Goal: Information Seeking & Learning: Learn about a topic

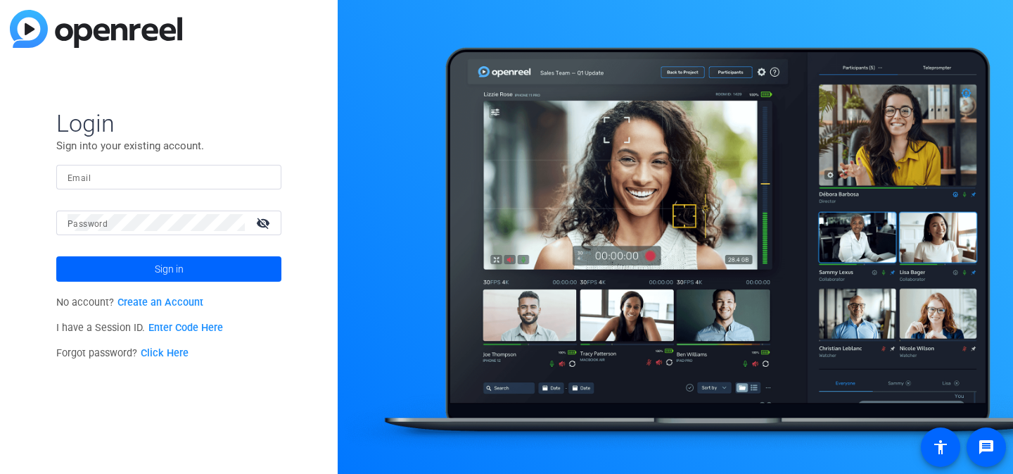
click at [169, 184] on input "Email" at bounding box center [169, 176] width 203 height 17
type input "kara.sabatino@theaba.org"
click at [56, 256] on button "Sign in" at bounding box center [168, 268] width 225 height 25
click at [254, 223] on mat-icon "visibility_off" at bounding box center [265, 223] width 34 height 20
click at [163, 351] on link "Click Here" at bounding box center [165, 353] width 48 height 12
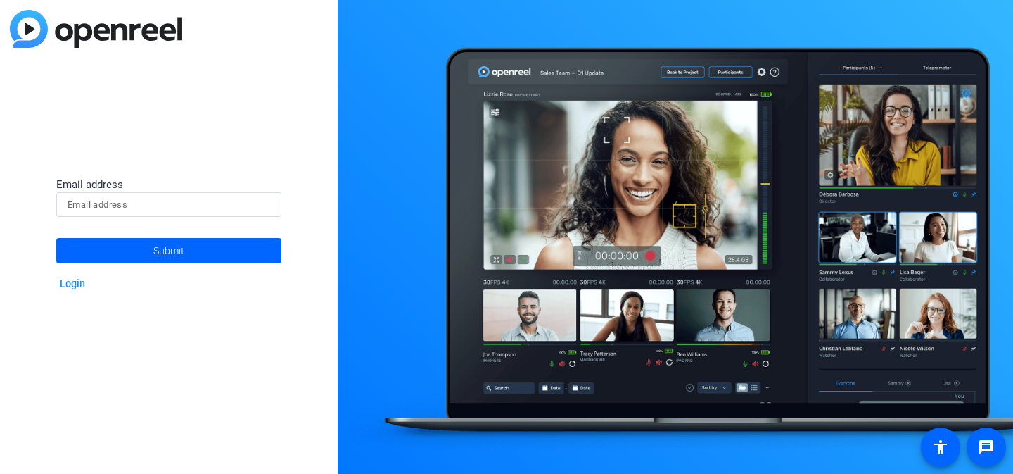
click at [251, 214] on div at bounding box center [169, 204] width 203 height 25
type input "[EMAIL_ADDRESS][PERSON_NAME][DOMAIN_NAME]"
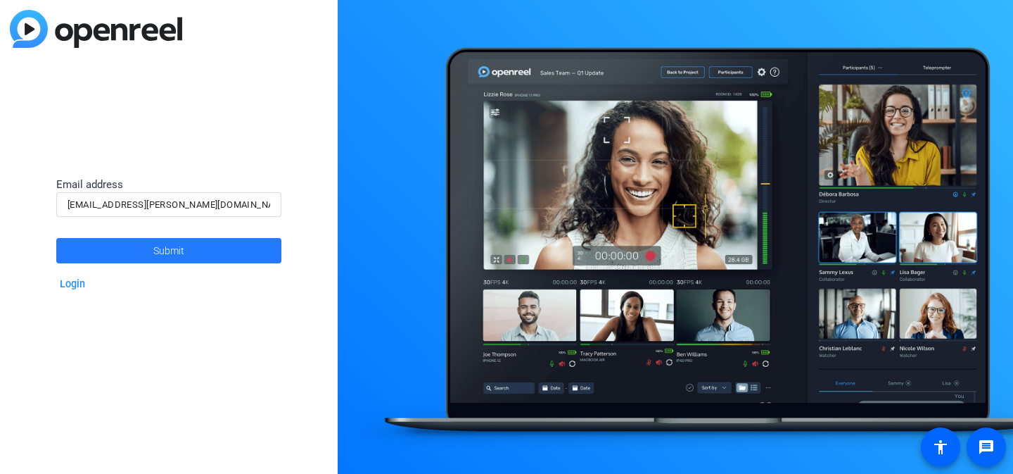
click at [214, 243] on span at bounding box center [168, 251] width 225 height 34
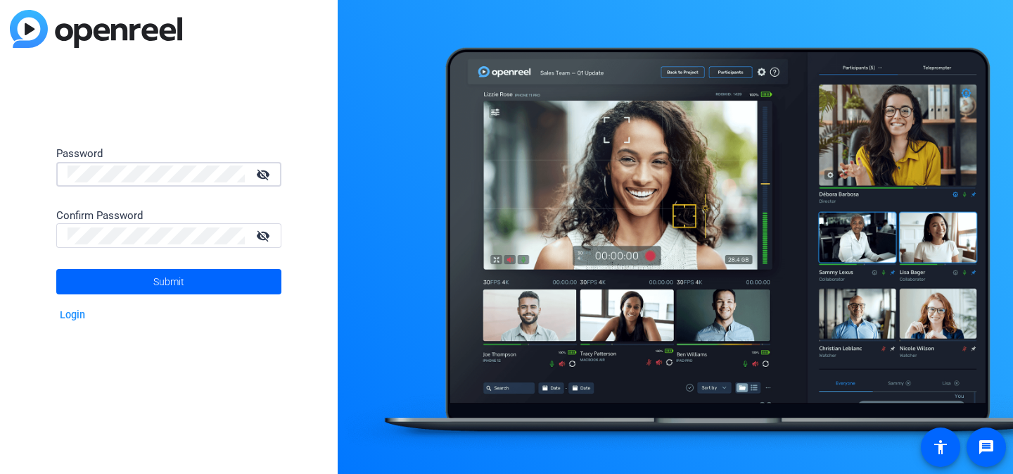
click at [106, 222] on div "Confirm Password" at bounding box center [168, 216] width 225 height 16
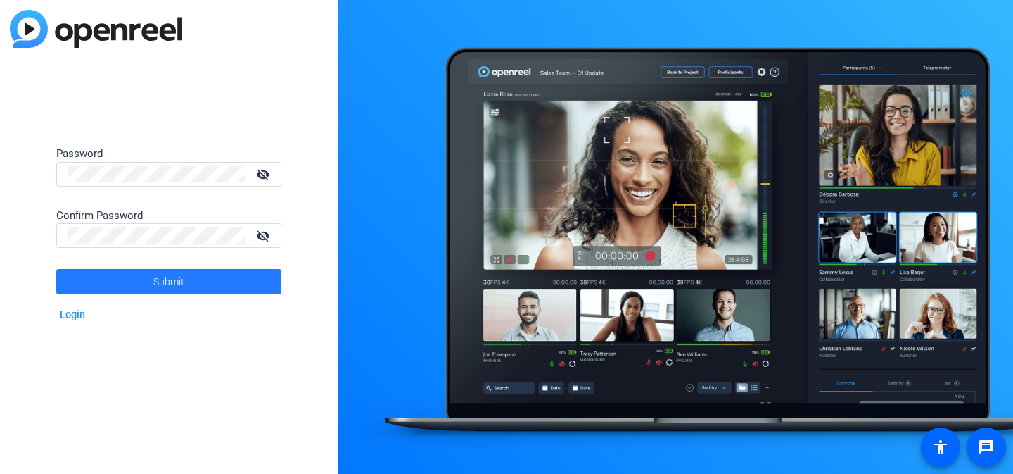
click at [82, 284] on span at bounding box center [168, 282] width 225 height 34
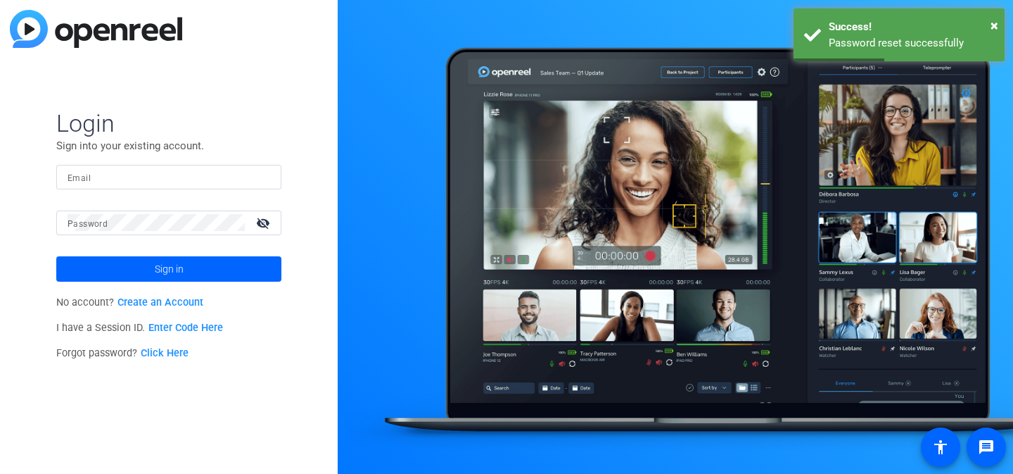
click at [137, 181] on input "Email" at bounding box center [169, 176] width 203 height 17
type input "[EMAIL_ADDRESS][PERSON_NAME][DOMAIN_NAME]"
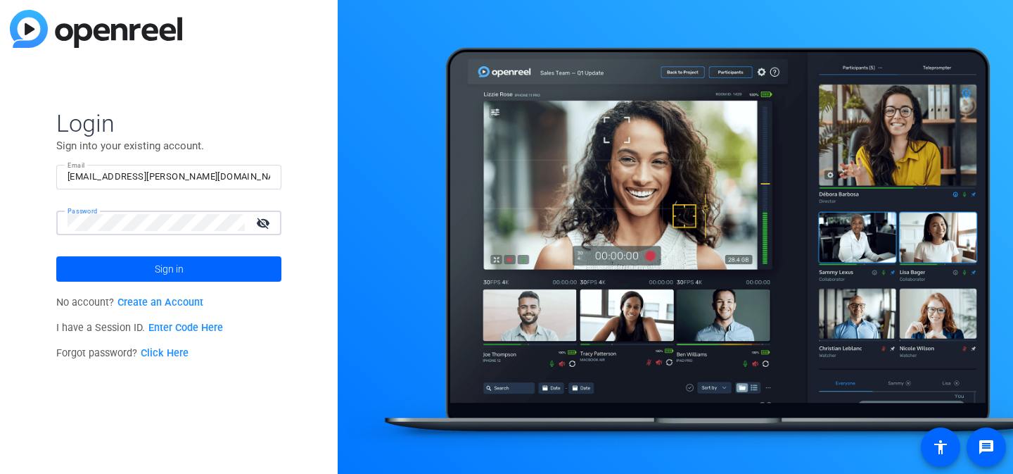
click at [56, 256] on button "Sign in" at bounding box center [168, 268] width 225 height 25
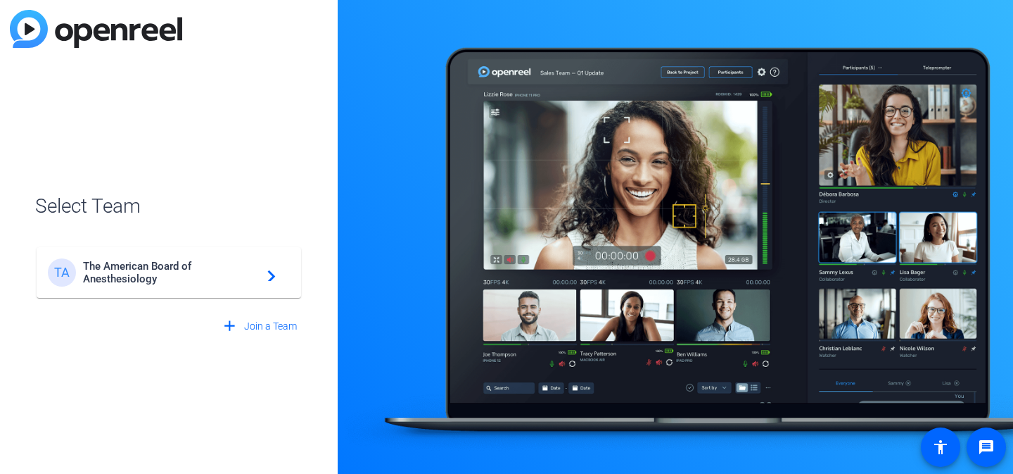
click at [137, 272] on span "The American Board of Anesthesiology" at bounding box center [171, 272] width 176 height 25
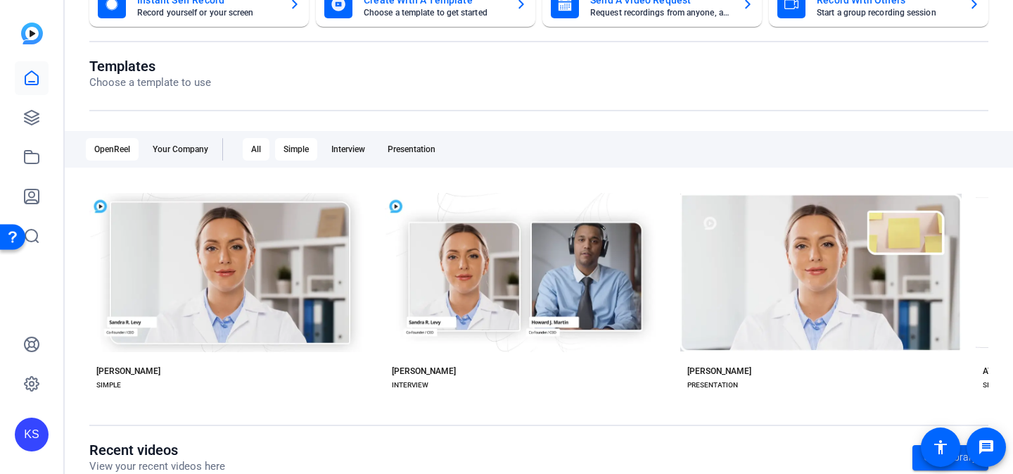
scroll to position [191, 0]
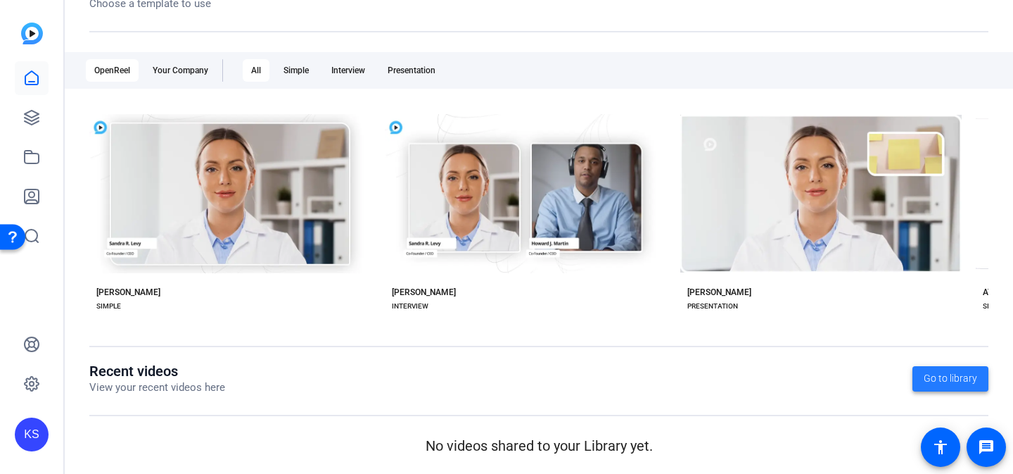
click at [981, 387] on span at bounding box center [951, 379] width 76 height 34
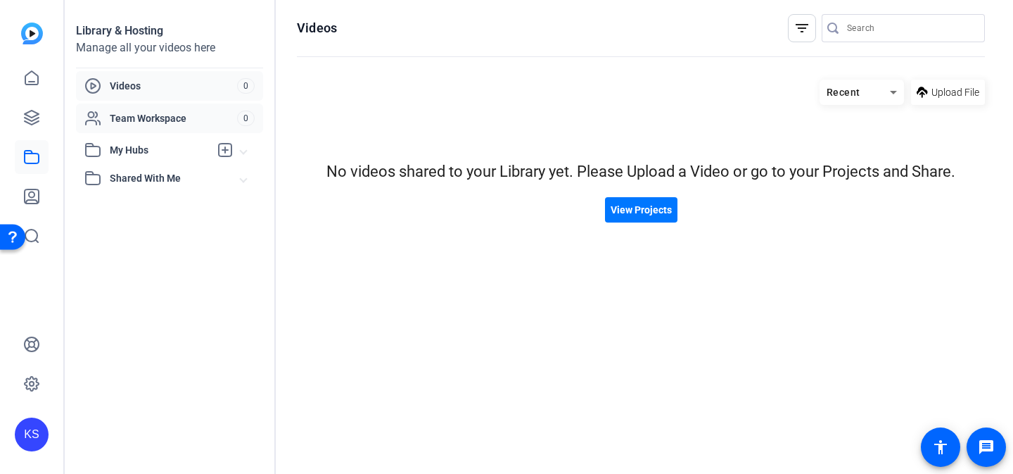
click at [219, 122] on span "Team Workspace" at bounding box center [173, 118] width 127 height 14
click at [27, 112] on icon at bounding box center [32, 117] width 14 height 14
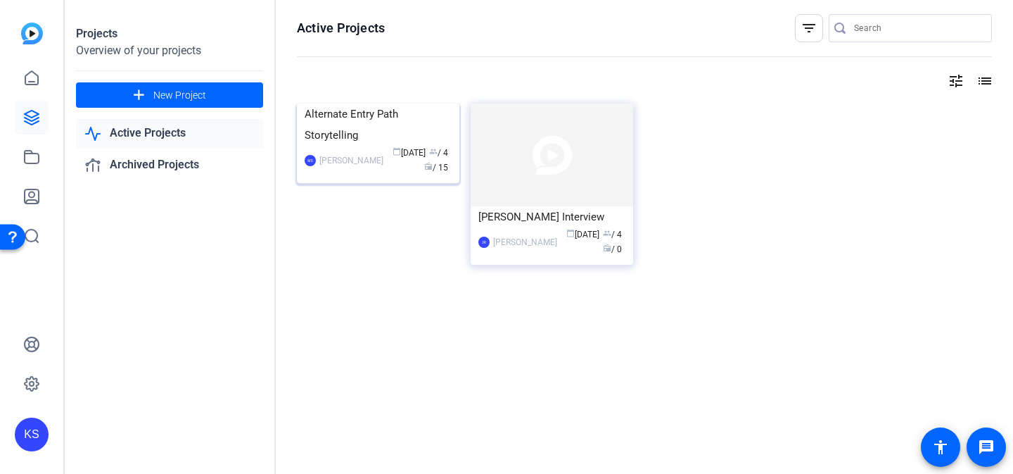
click at [410, 103] on img at bounding box center [378, 103] width 163 height 0
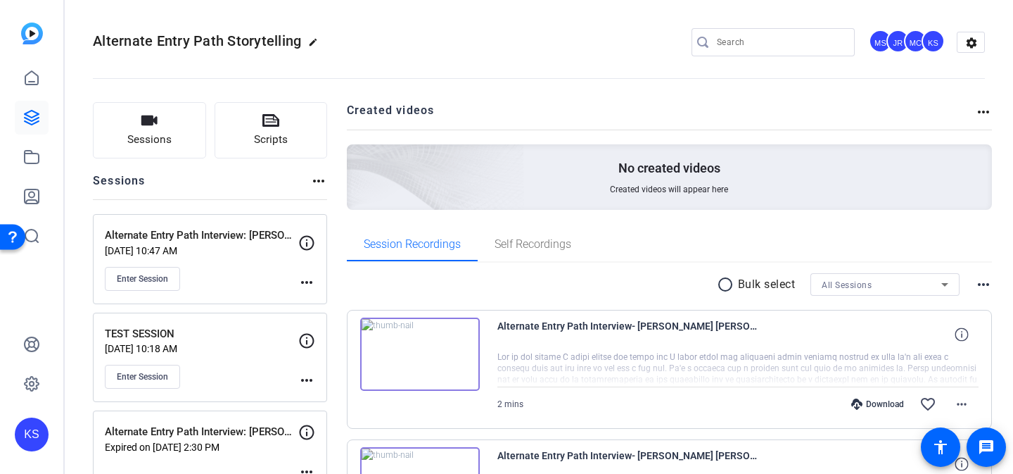
click at [556, 172] on div "No created videos Created videos will appear here" at bounding box center [670, 176] width 646 height 65
click at [31, 157] on icon at bounding box center [31, 156] width 17 height 17
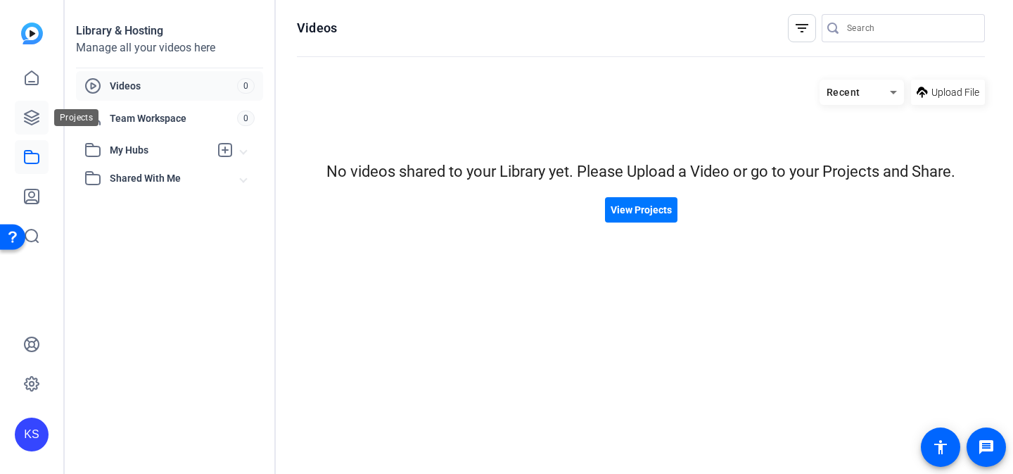
click at [36, 131] on link at bounding box center [32, 118] width 34 height 34
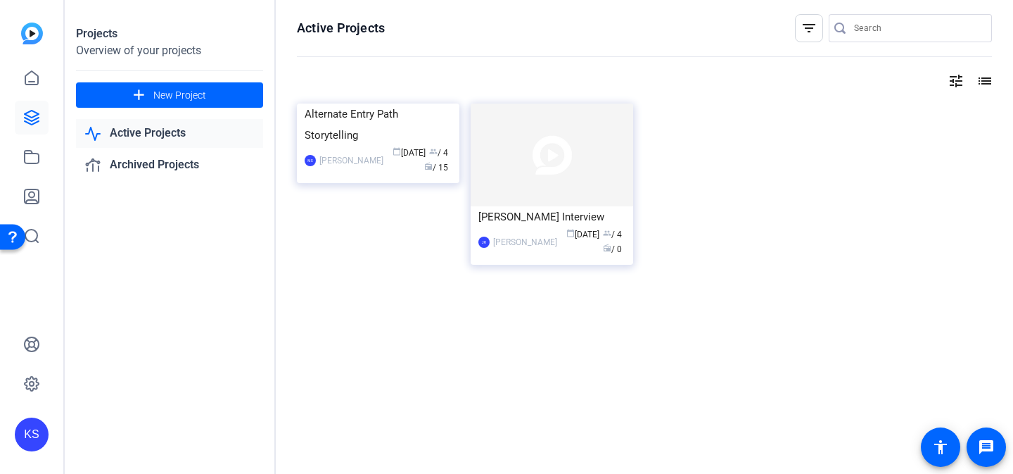
click at [182, 127] on link "Active Projects" at bounding box center [169, 133] width 187 height 29
click at [395, 103] on img at bounding box center [378, 103] width 163 height 0
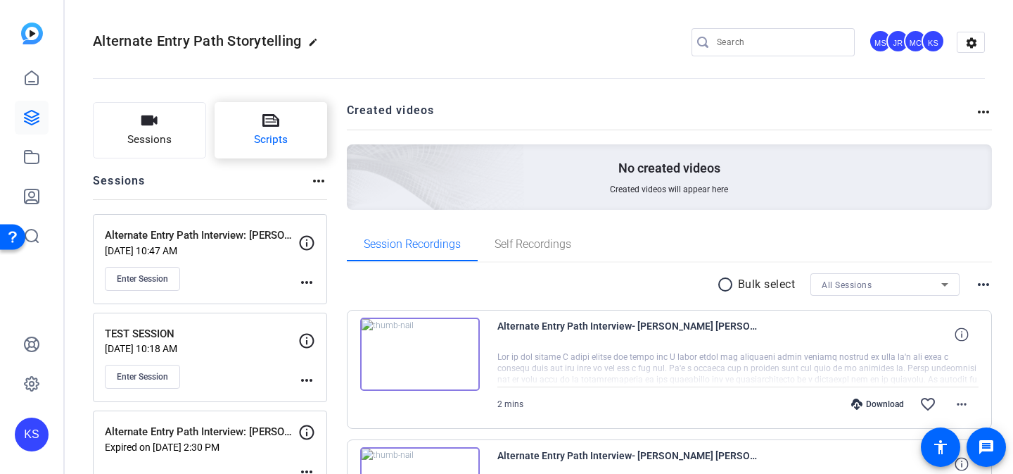
click at [301, 120] on button "Scripts" at bounding box center [271, 130] width 113 height 56
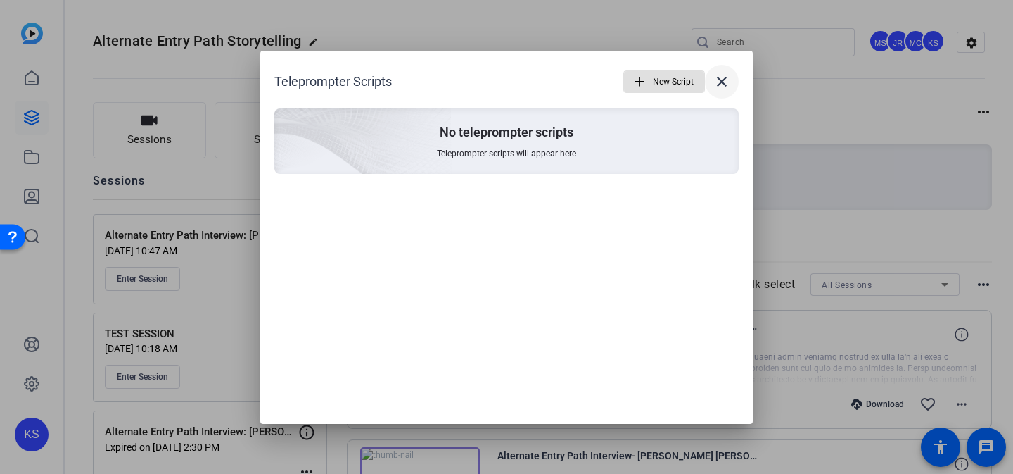
click at [726, 86] on mat-icon "close" at bounding box center [722, 81] width 17 height 17
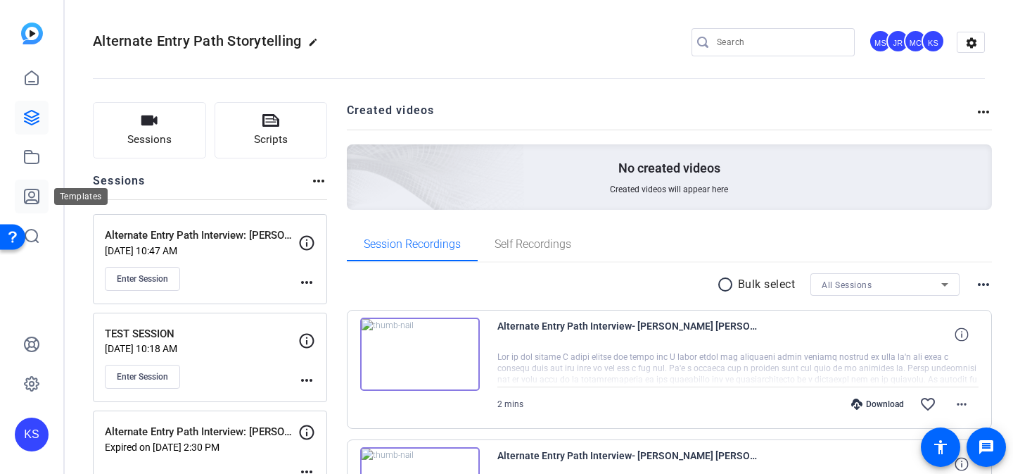
click at [30, 189] on icon at bounding box center [32, 196] width 14 height 14
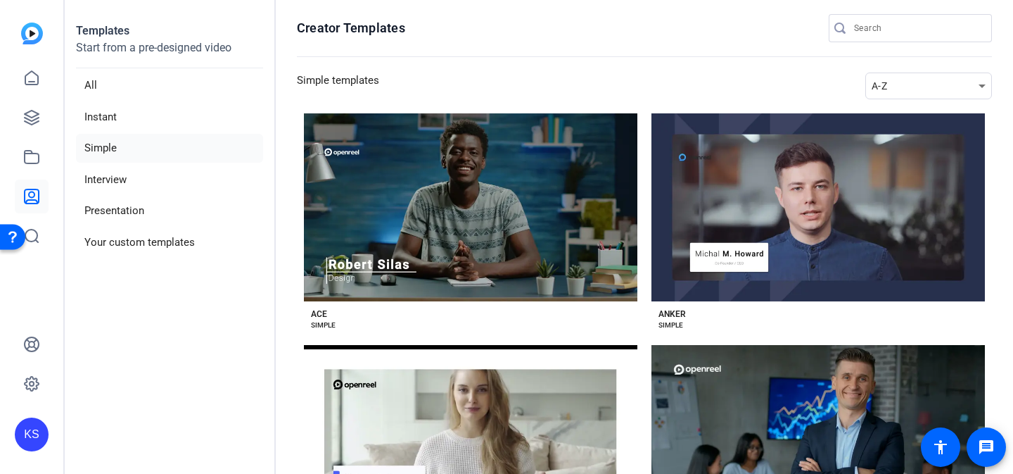
click at [30, 180] on link at bounding box center [32, 196] width 34 height 34
click at [31, 160] on icon at bounding box center [31, 156] width 17 height 17
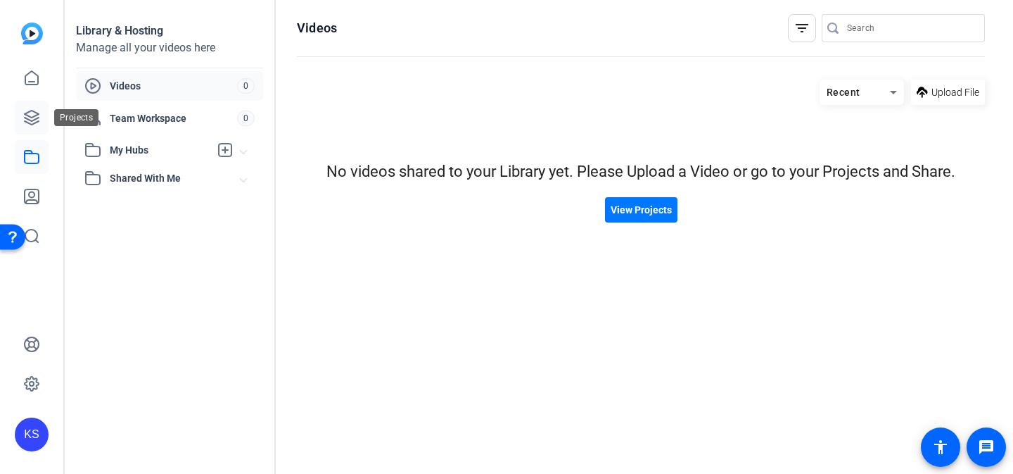
click at [38, 127] on link at bounding box center [32, 118] width 34 height 34
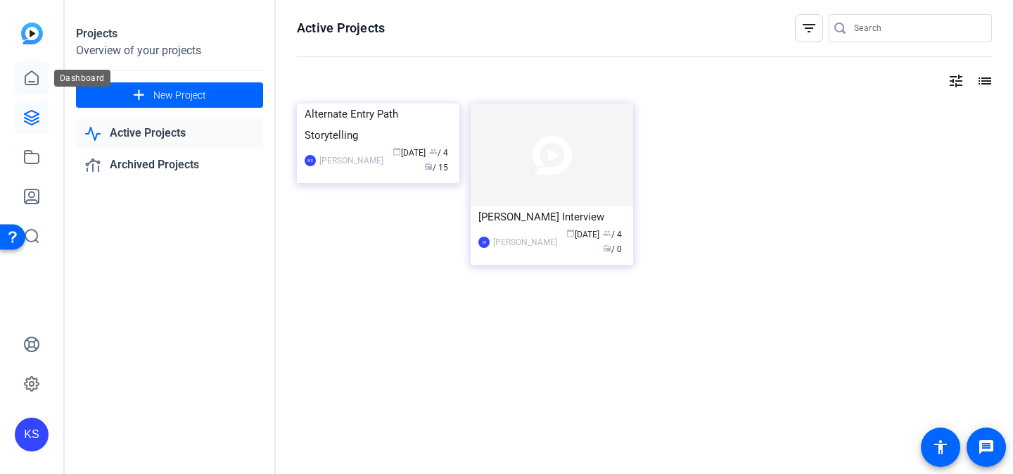
click at [32, 83] on icon at bounding box center [31, 78] width 17 height 17
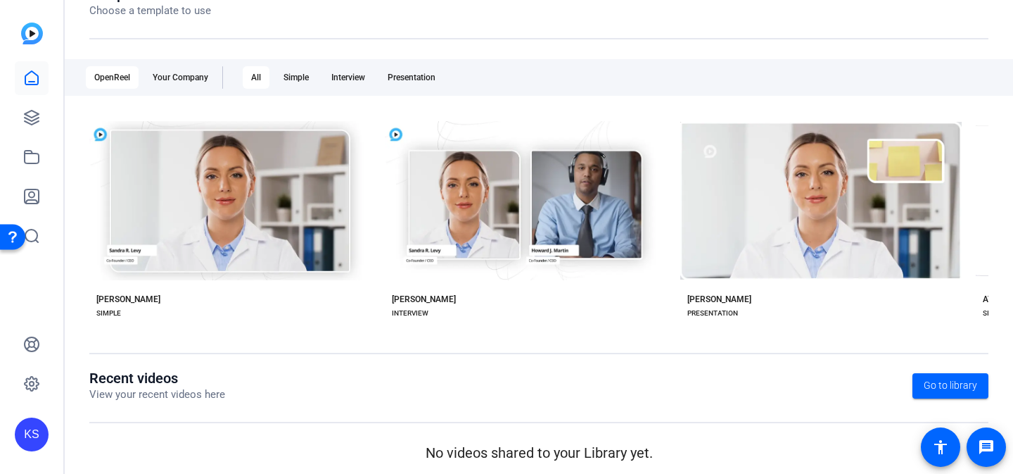
scroll to position [191, 0]
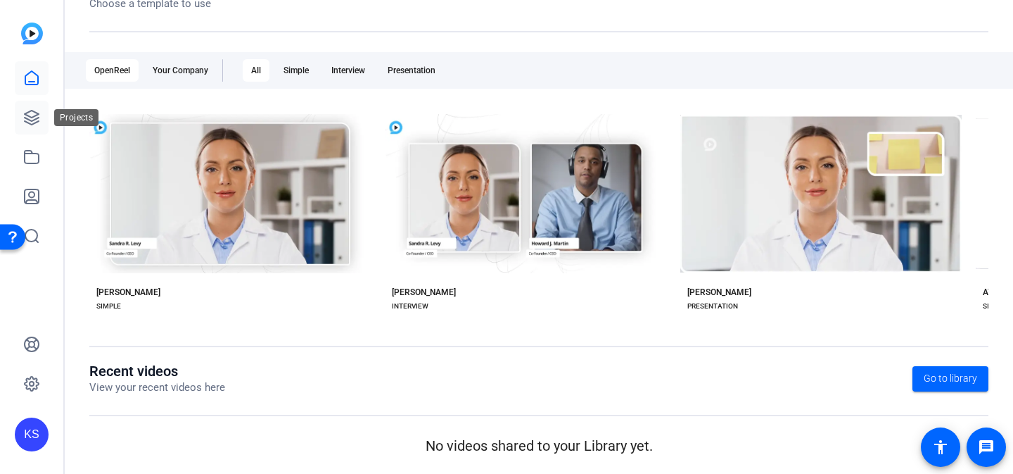
click at [38, 120] on icon at bounding box center [32, 117] width 14 height 14
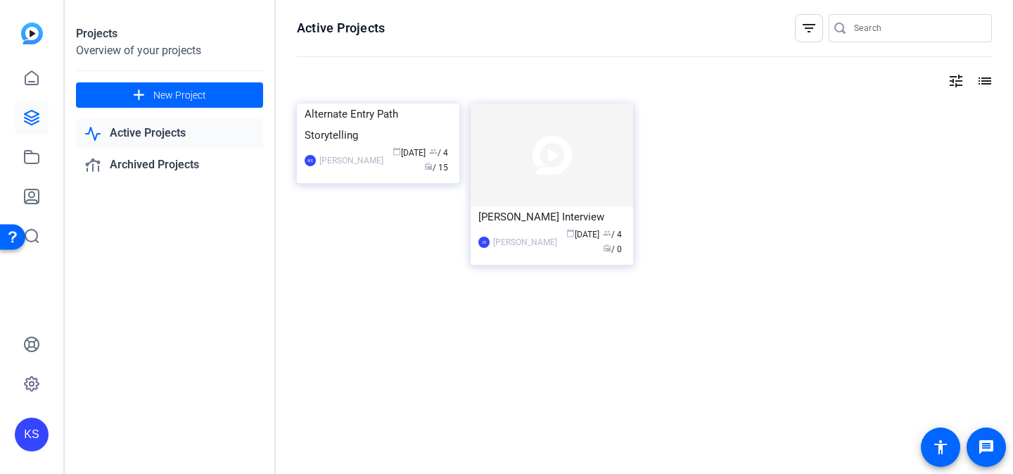
click at [36, 31] on img at bounding box center [32, 34] width 22 height 22
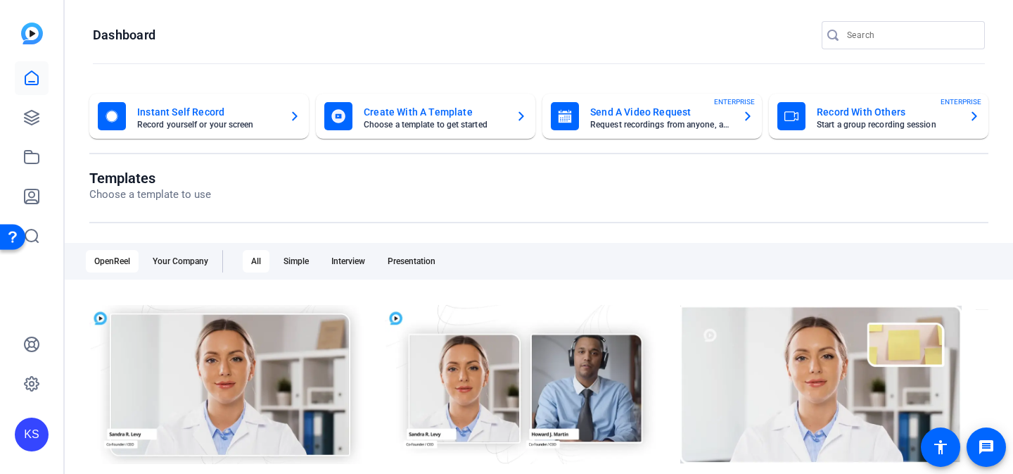
click at [36, 31] on img at bounding box center [32, 34] width 22 height 22
click at [32, 160] on icon at bounding box center [31, 156] width 17 height 17
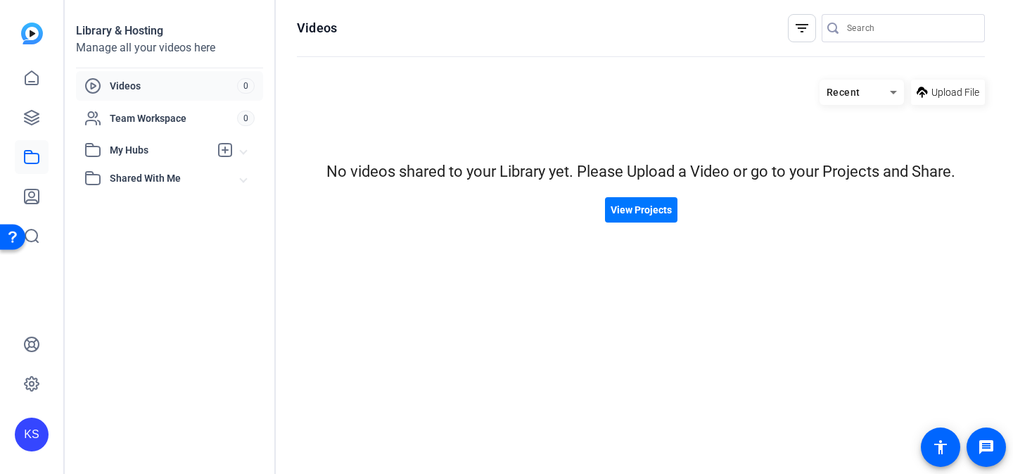
click at [157, 148] on span "My Hubs" at bounding box center [160, 150] width 100 height 15
click at [146, 217] on div "Shared With Me" at bounding box center [162, 209] width 156 height 17
click at [34, 123] on icon at bounding box center [32, 117] width 14 height 14
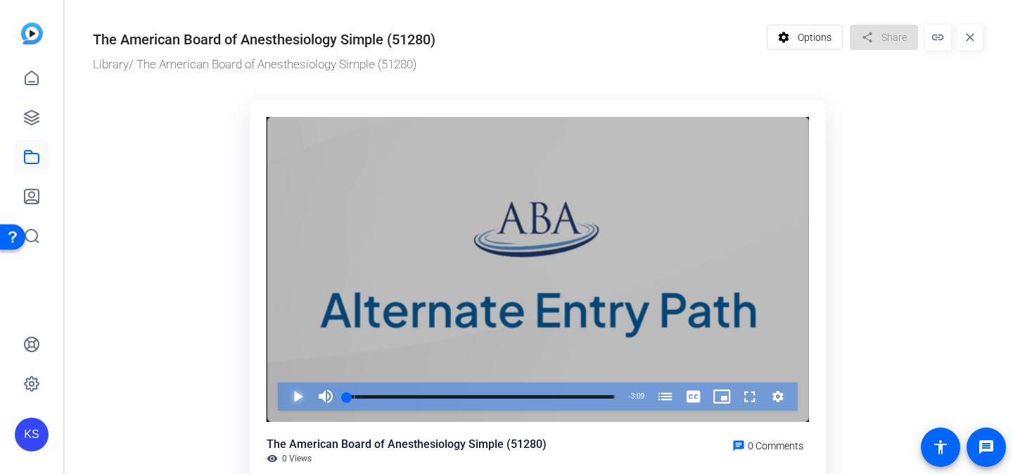
click at [284, 398] on span "Video Player" at bounding box center [284, 396] width 0 height 28
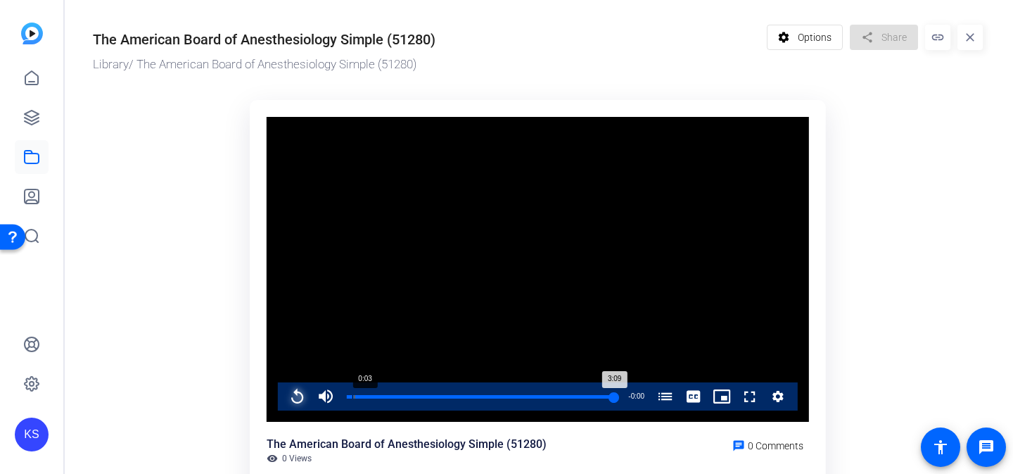
click at [353, 401] on div "Progress Bar" at bounding box center [481, 405] width 268 height 11
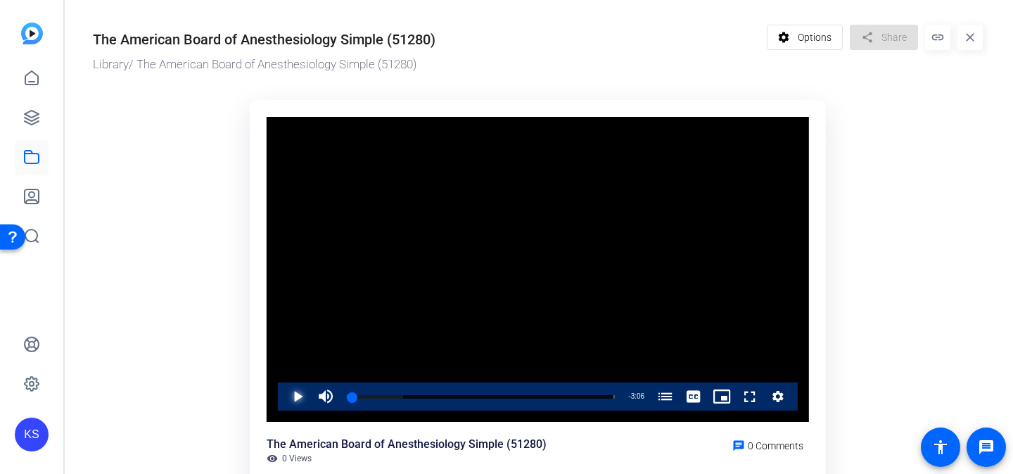
click at [284, 398] on span "Video Player" at bounding box center [284, 396] width 0 height 28
